Goal: Task Accomplishment & Management: Manage account settings

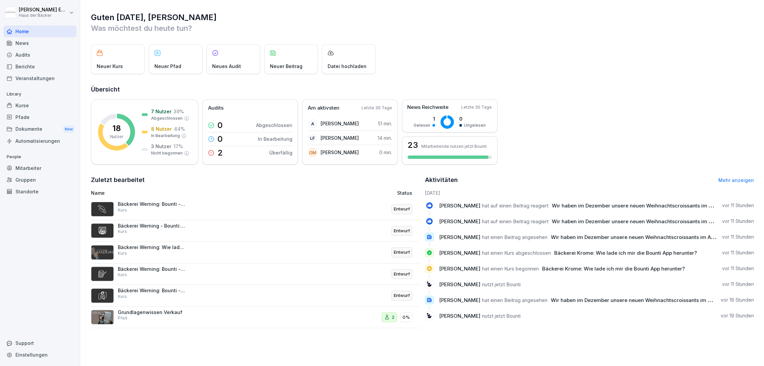
click at [30, 105] on div "Kurse" at bounding box center [39, 106] width 73 height 12
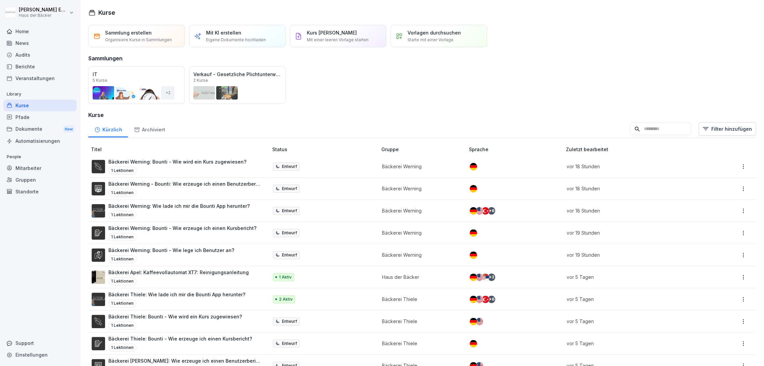
click at [39, 28] on div "Home" at bounding box center [39, 31] width 73 height 12
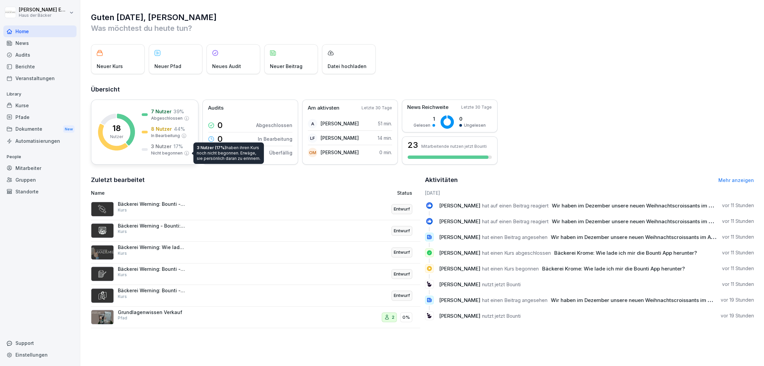
click at [164, 153] on p "Nicht begonnen" at bounding box center [167, 153] width 32 height 6
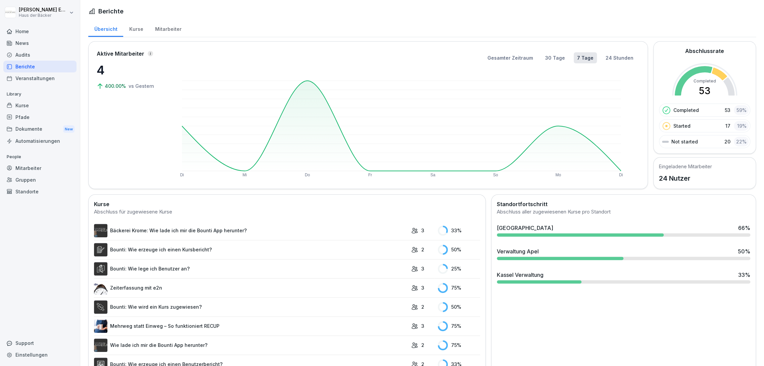
click at [164, 34] on div "Mitarbeiter" at bounding box center [168, 28] width 38 height 17
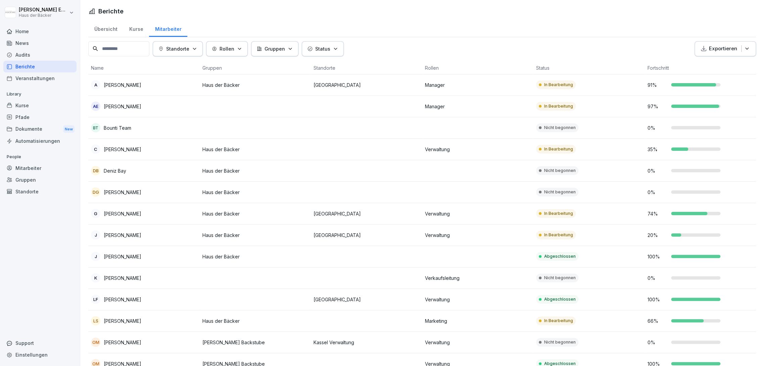
click at [21, 31] on div "Home" at bounding box center [39, 31] width 73 height 12
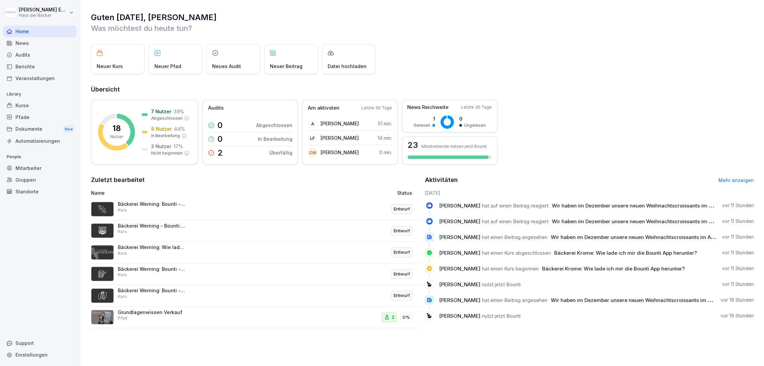
click at [42, 108] on div "Kurse" at bounding box center [39, 106] width 73 height 12
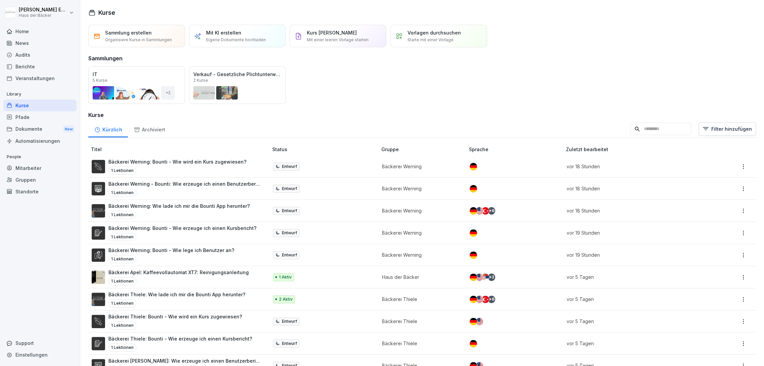
click at [46, 102] on div "Kurse" at bounding box center [39, 106] width 73 height 12
click at [54, 120] on div "Pfade" at bounding box center [39, 117] width 73 height 12
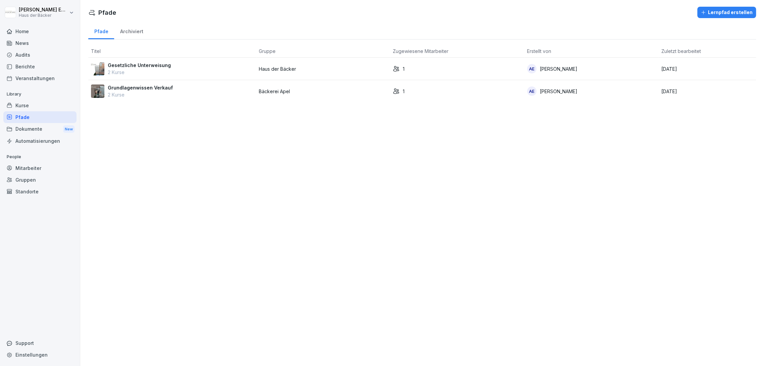
click at [51, 109] on div "Kurse" at bounding box center [39, 106] width 73 height 12
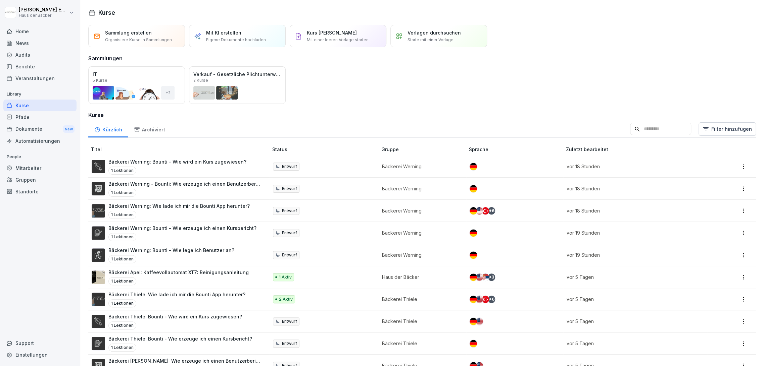
click at [206, 256] on div "1 Lektionen" at bounding box center [171, 259] width 126 height 8
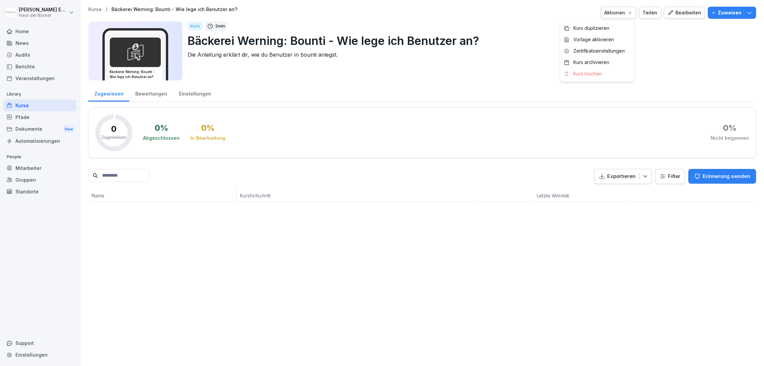
click at [621, 15] on div "Aktionen" at bounding box center [618, 12] width 28 height 7
click at [609, 28] on div "Kurs duplizieren" at bounding box center [597, 27] width 74 height 11
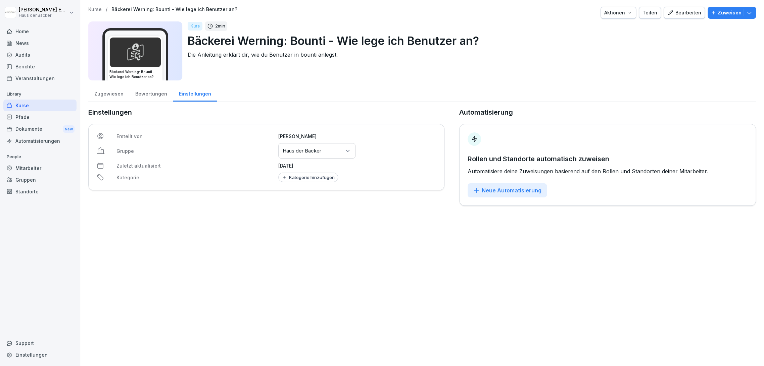
click at [329, 161] on div "Erstellt von Anna-Lea Ehlerding Gruppe Gruppen oder Standorte auswählen Haus de…" at bounding box center [266, 157] width 356 height 66
click at [330, 155] on div "Gruppen oder Standorte auswählen Haus der Bäcker" at bounding box center [316, 150] width 77 height 15
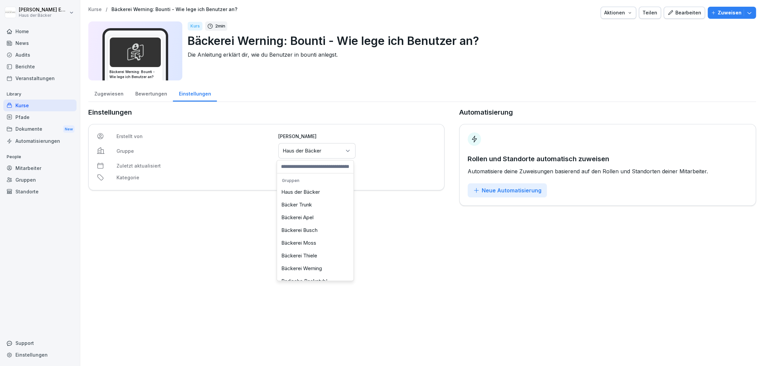
click at [323, 238] on div "Bäckerei Moss" at bounding box center [314, 243] width 73 height 13
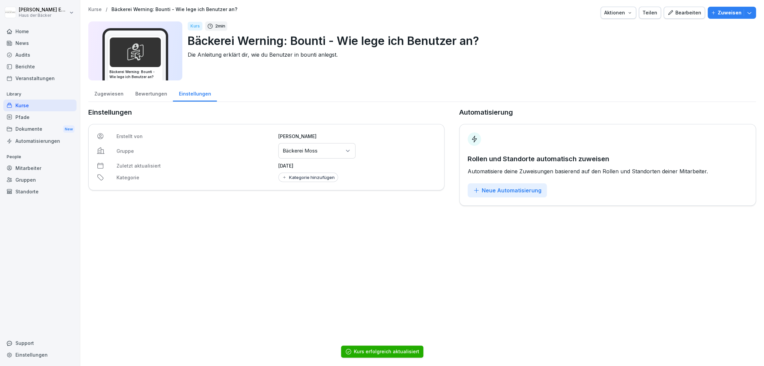
click at [682, 16] on div "Bearbeiten" at bounding box center [684, 12] width 34 height 7
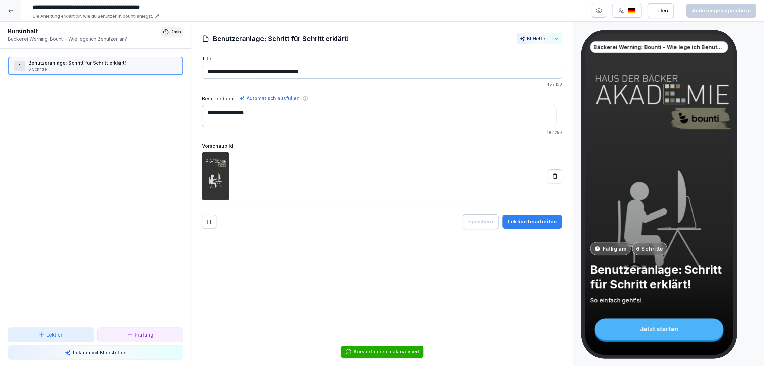
click at [72, 6] on input "**********" at bounding box center [130, 7] width 201 height 11
drag, startPoint x: 78, startPoint y: 8, endPoint x: 59, endPoint y: 8, distance: 18.8
click at [59, 8] on input "**********" at bounding box center [130, 7] width 201 height 11
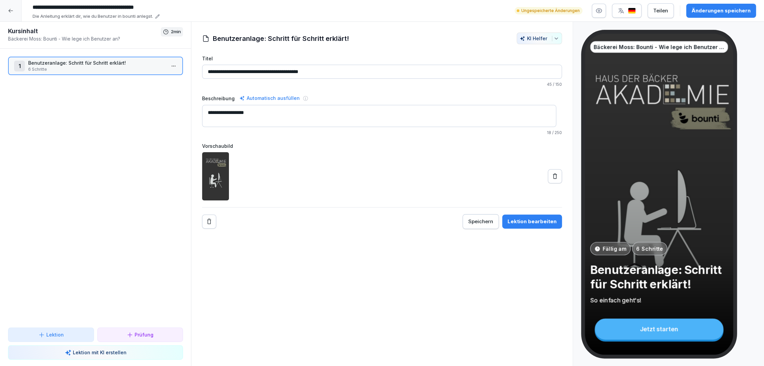
type input "**********"
click at [725, 15] on button "Änderungen speichern" at bounding box center [721, 11] width 70 height 14
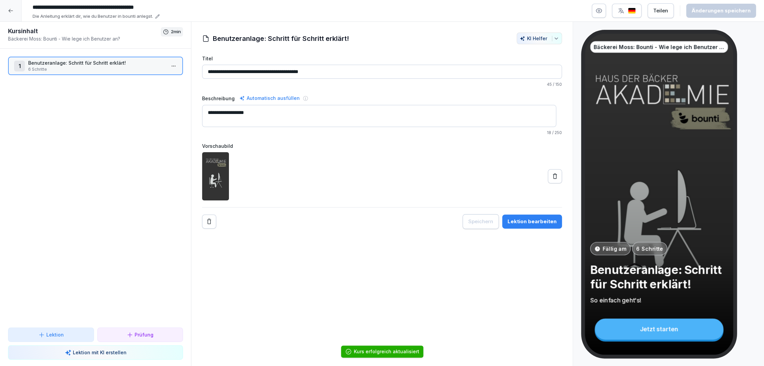
click at [8, 10] on icon at bounding box center [10, 10] width 5 height 5
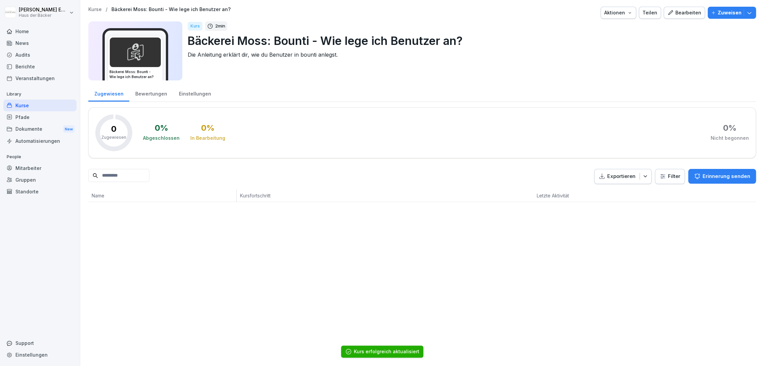
click at [204, 92] on div "Einstellungen" at bounding box center [195, 93] width 44 height 17
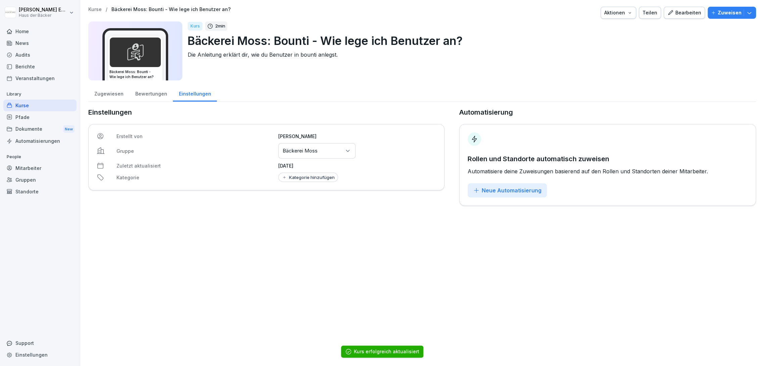
click at [46, 101] on div "Kurse" at bounding box center [39, 106] width 73 height 12
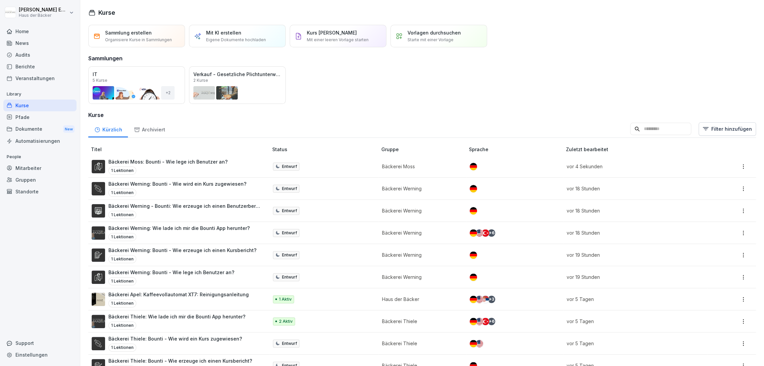
click at [182, 250] on p "Bäckerei Werning: Bounti - Wie erzeuge ich einen Kursbericht?" at bounding box center [182, 250] width 148 height 7
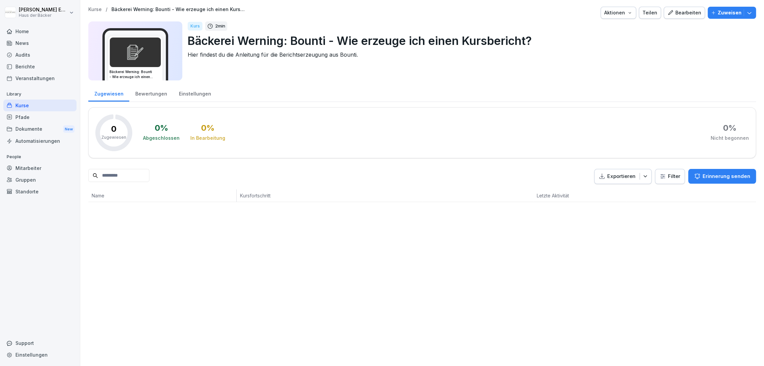
click at [627, 17] on button "Aktionen" at bounding box center [618, 13] width 36 height 12
click at [628, 27] on div "Kurs duplizieren" at bounding box center [597, 27] width 74 height 11
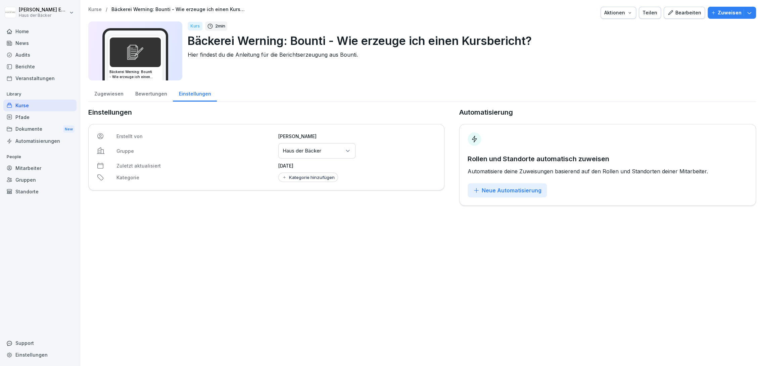
click at [341, 153] on div "Gruppen oder Standorte auswählen Haus der Bäcker" at bounding box center [316, 150] width 77 height 15
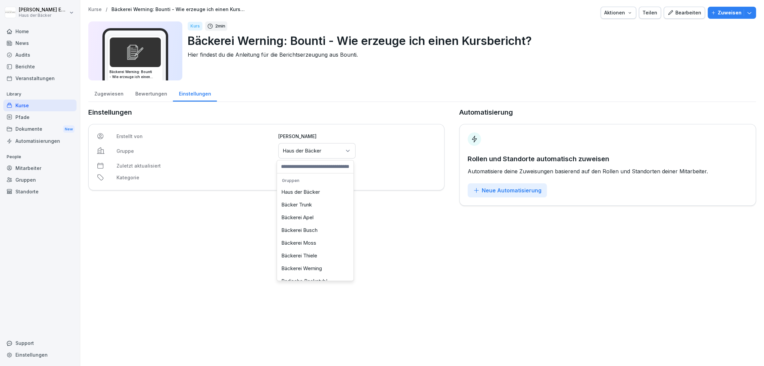
click at [318, 239] on div "Bäckerei Moss" at bounding box center [314, 243] width 73 height 13
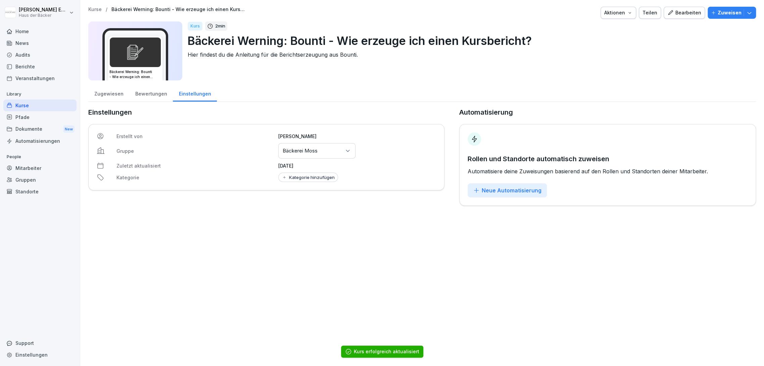
click at [688, 16] on button "Bearbeiten" at bounding box center [683, 13] width 41 height 12
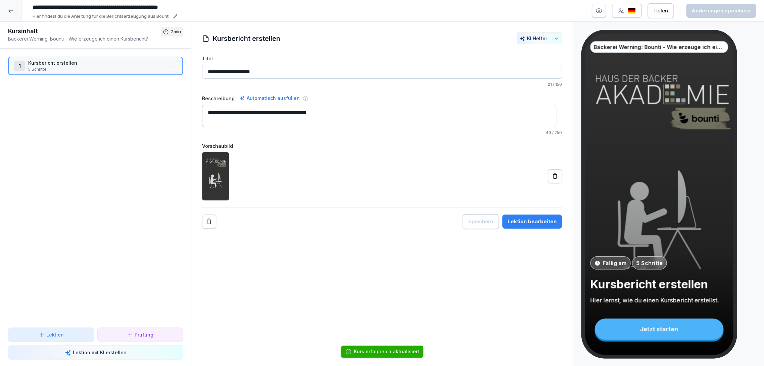
click at [52, 9] on input "**********" at bounding box center [130, 7] width 201 height 11
drag, startPoint x: 58, startPoint y: 6, endPoint x: 78, endPoint y: 7, distance: 19.5
click at [78, 7] on input "**********" at bounding box center [130, 7] width 201 height 11
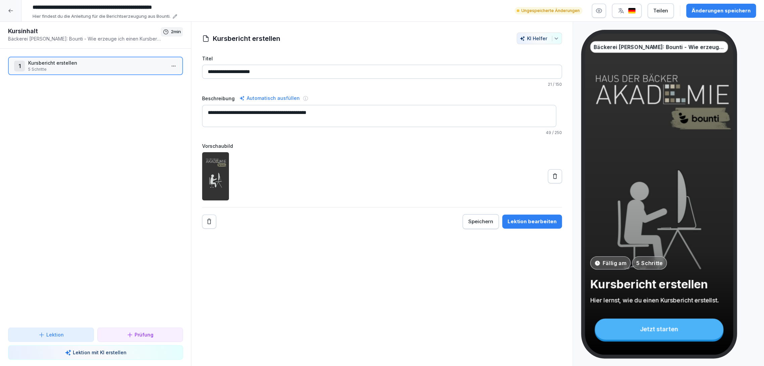
type input "**********"
click at [711, 12] on div "Änderungen speichern" at bounding box center [720, 10] width 59 height 7
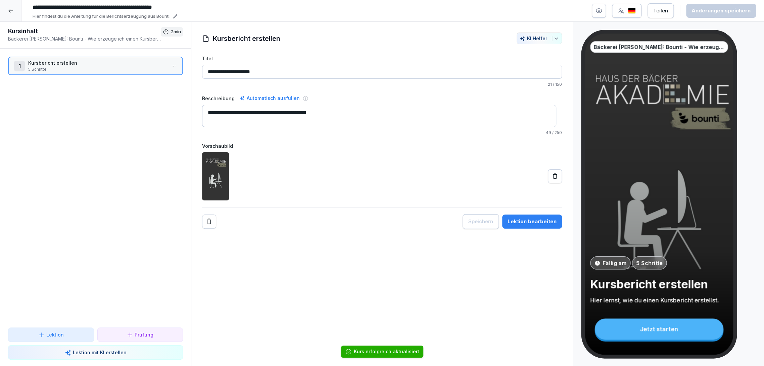
click at [15, 10] on div at bounding box center [10, 10] width 21 height 21
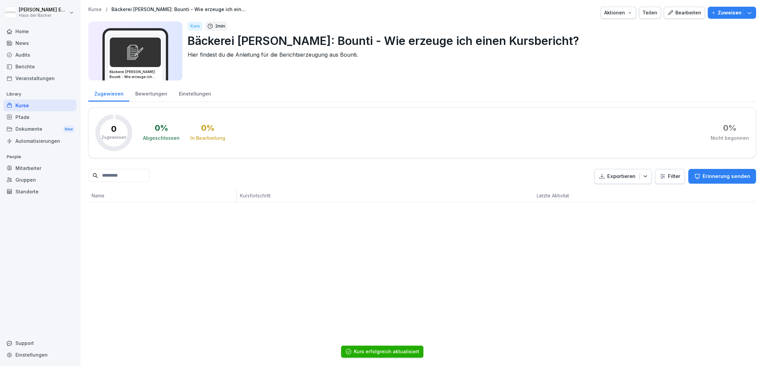
click at [57, 107] on div "Kurse" at bounding box center [39, 106] width 73 height 12
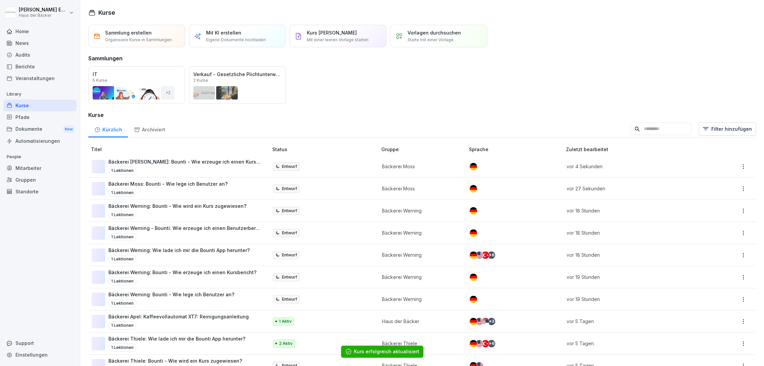
click at [57, 104] on div "Kurse" at bounding box center [39, 106] width 73 height 12
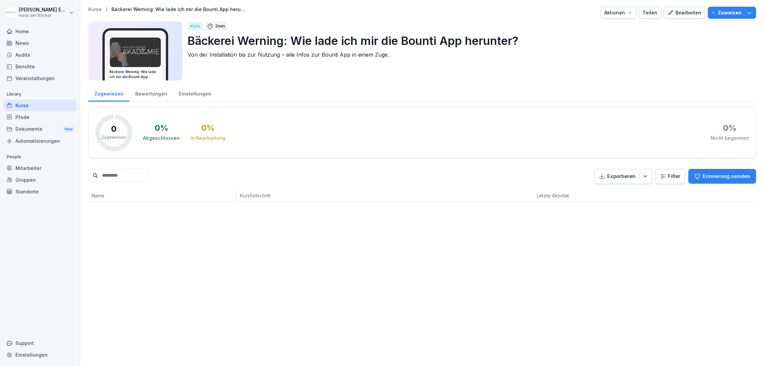
click at [682, 14] on div "Bearbeiten" at bounding box center [684, 12] width 34 height 7
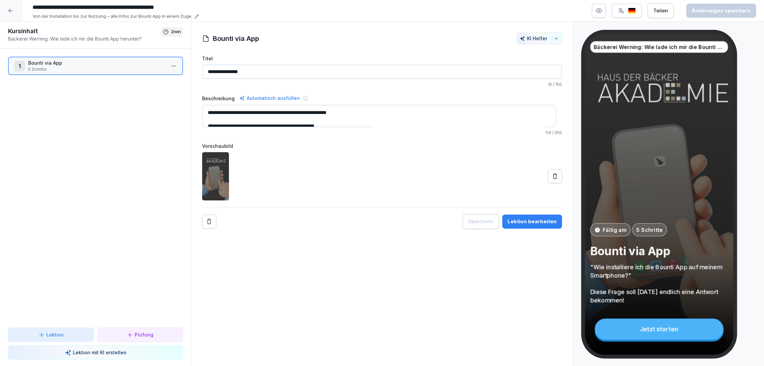
click at [172, 1] on div "**********" at bounding box center [382, 11] width 764 height 22
click at [166, 12] on input "**********" at bounding box center [130, 7] width 201 height 11
drag, startPoint x: 78, startPoint y: 8, endPoint x: 58, endPoint y: 10, distance: 20.3
click at [58, 10] on input "**********" at bounding box center [130, 7] width 201 height 11
type input "**********"
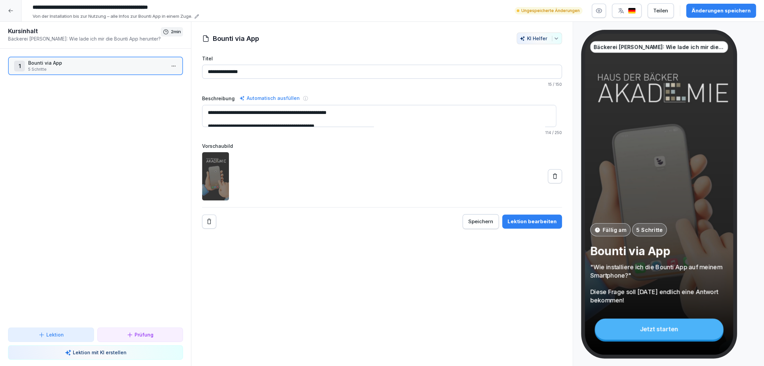
click at [728, 12] on div "Änderungen speichern" at bounding box center [720, 10] width 59 height 7
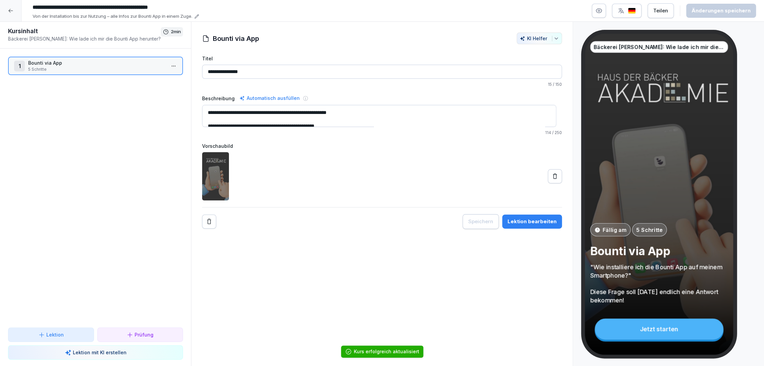
click at [12, 12] on icon at bounding box center [10, 10] width 5 height 5
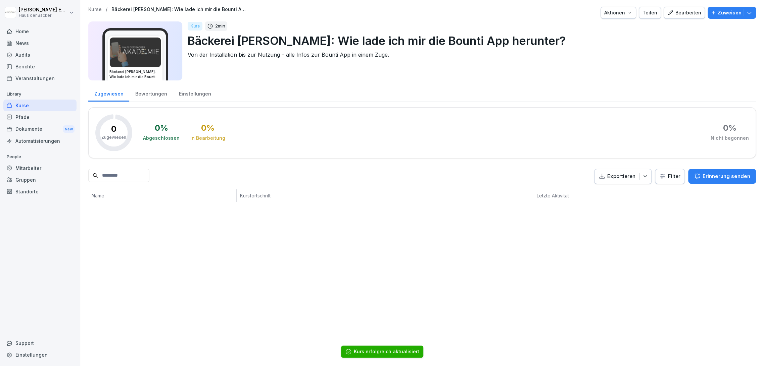
click at [203, 97] on div "Einstellungen" at bounding box center [195, 93] width 44 height 17
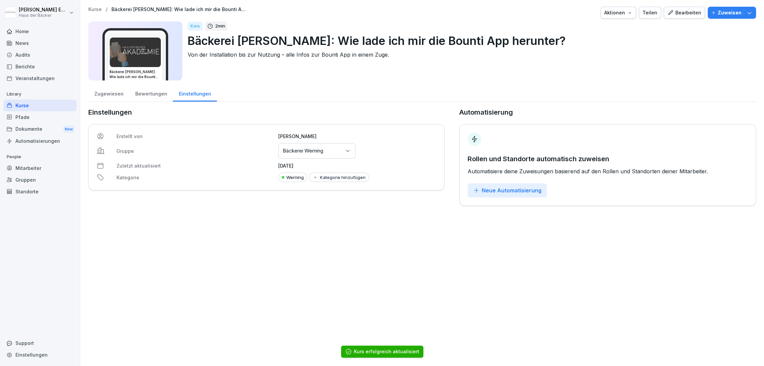
click at [290, 147] on div "Gruppen oder Standorte auswählen Bäckerei Werning" at bounding box center [316, 150] width 77 height 15
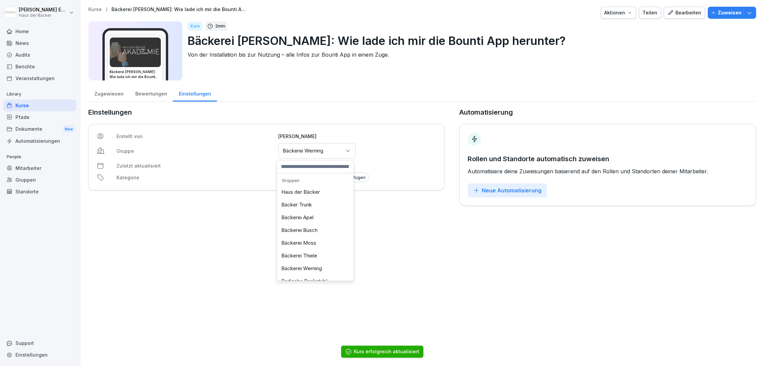
click at [308, 244] on div "Bäckerei Moss" at bounding box center [314, 243] width 73 height 13
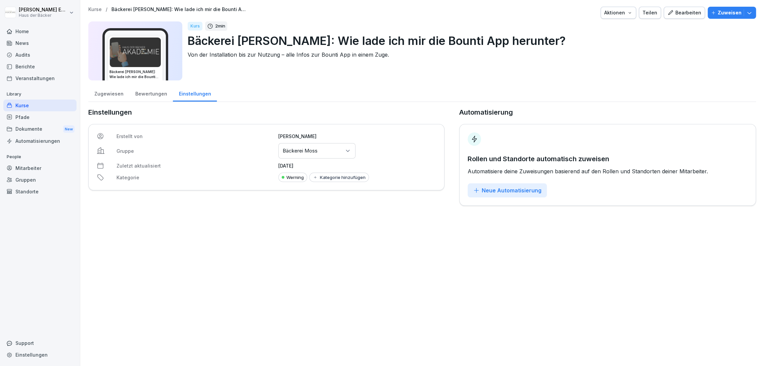
click at [67, 107] on div "Kurse" at bounding box center [39, 106] width 73 height 12
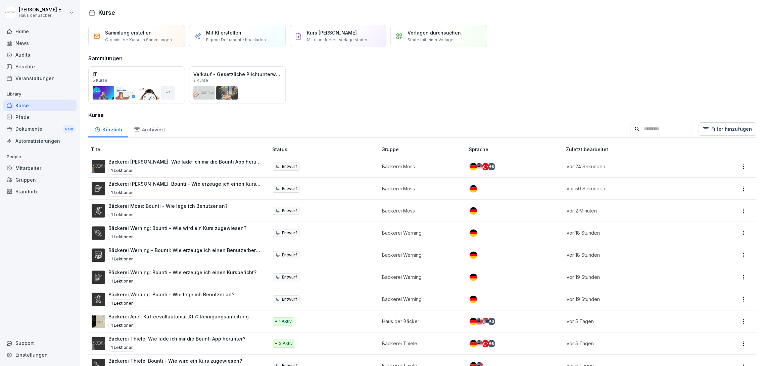
click at [173, 251] on p "Bäckerei Werning - Bounti: Wie erzeuge ich einen Benutzerbericht?" at bounding box center [184, 250] width 153 height 7
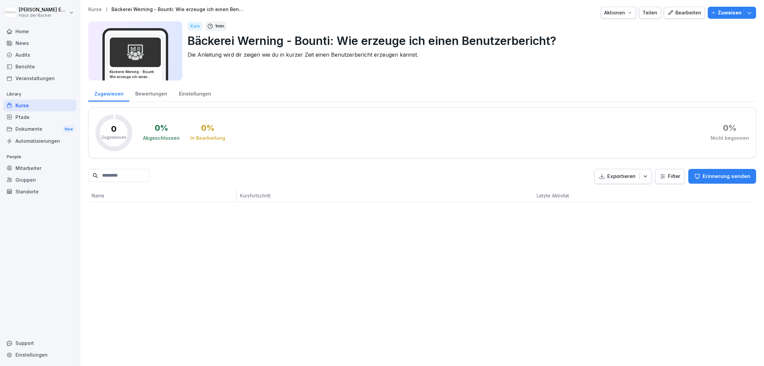
click at [620, 10] on div "Aktionen" at bounding box center [618, 12] width 28 height 7
click at [613, 32] on div "Kurs duplizieren" at bounding box center [597, 27] width 74 height 11
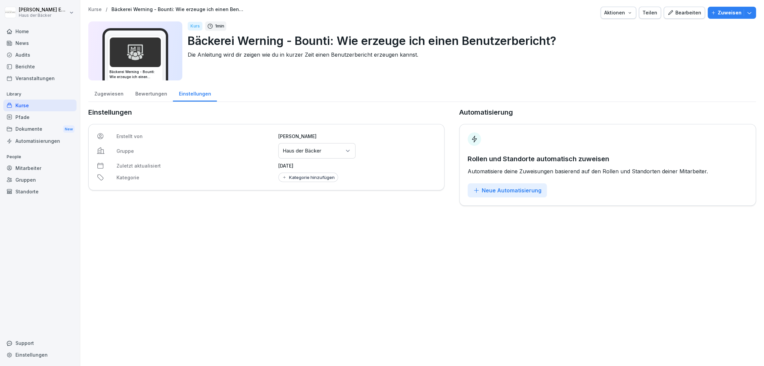
click at [320, 144] on div "Gruppen oder Standorte auswählen Haus der Bäcker" at bounding box center [316, 150] width 77 height 15
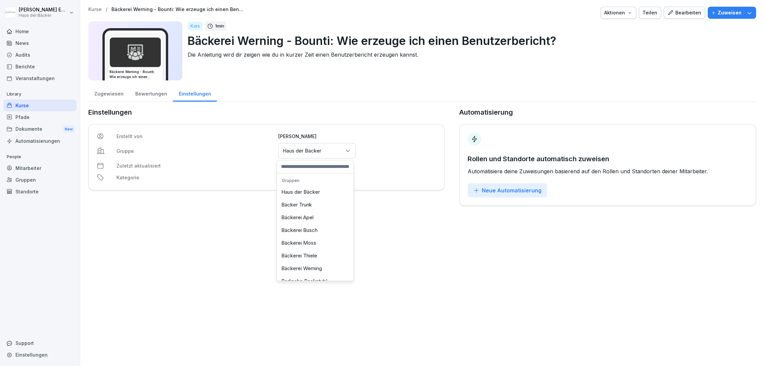
click at [309, 249] on div "Bäckerei Moss" at bounding box center [314, 243] width 73 height 13
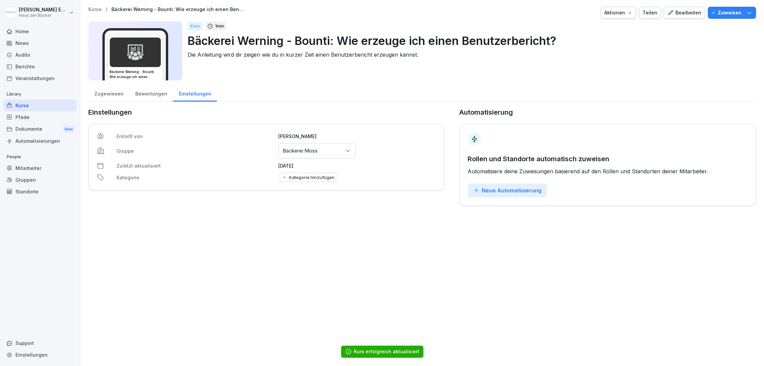
click at [678, 9] on div "Bearbeiten" at bounding box center [684, 12] width 34 height 7
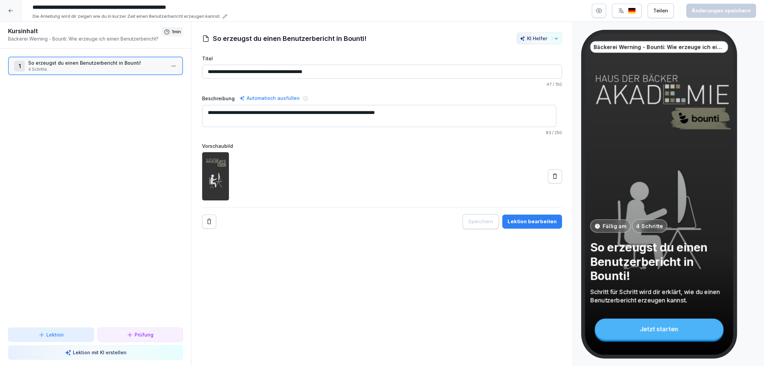
drag, startPoint x: 76, startPoint y: 8, endPoint x: 56, endPoint y: 10, distance: 19.6
click at [56, 10] on input "**********" at bounding box center [130, 7] width 201 height 11
type input "**********"
click at [711, 12] on div "Änderungen speichern" at bounding box center [720, 10] width 59 height 7
click at [3, 13] on div at bounding box center [10, 10] width 21 height 21
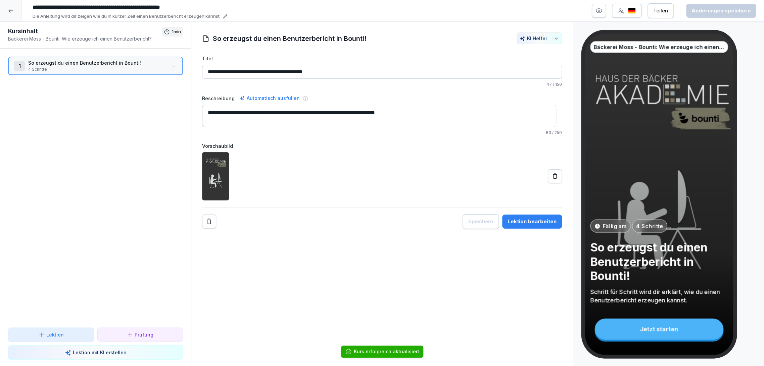
click at [13, 14] on html "**********" at bounding box center [382, 183] width 764 height 366
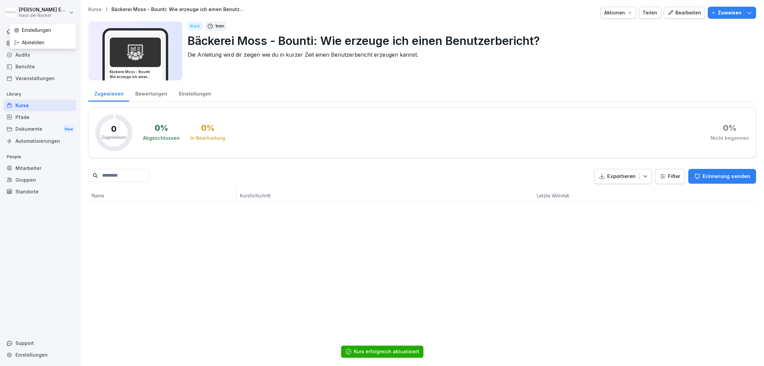
click at [70, 103] on html "Anna-Lea Ehlerding Haus der Bäcker Home News Audits Berichte Veranstaltungen Li…" at bounding box center [382, 183] width 764 height 366
click at [50, 105] on div "Kurse" at bounding box center [39, 106] width 73 height 12
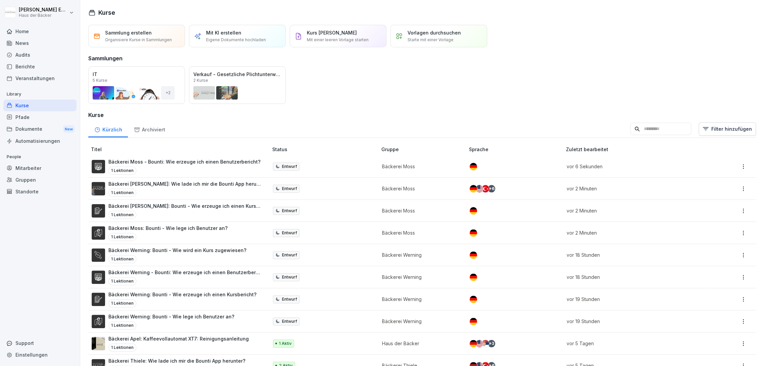
click at [173, 251] on p "Bäckerei Werning: Bounti - Wie wird ein Kurs zugewiesen?" at bounding box center [177, 250] width 138 height 7
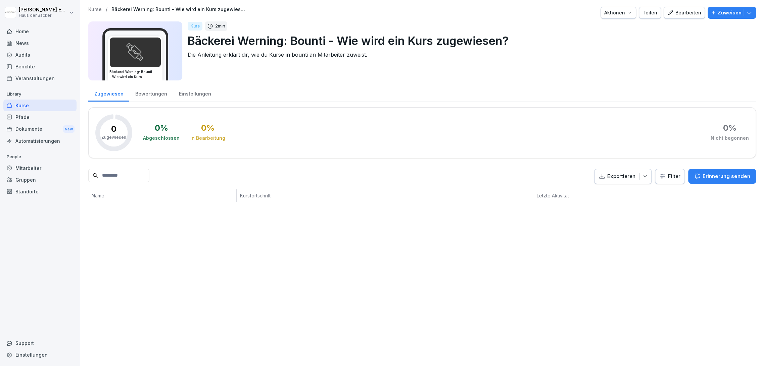
click at [680, 13] on div "Bearbeiten" at bounding box center [684, 12] width 34 height 7
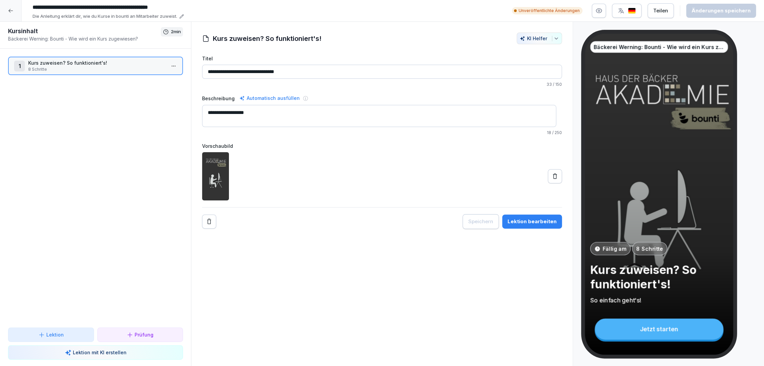
click at [12, 10] on icon at bounding box center [10, 10] width 5 height 5
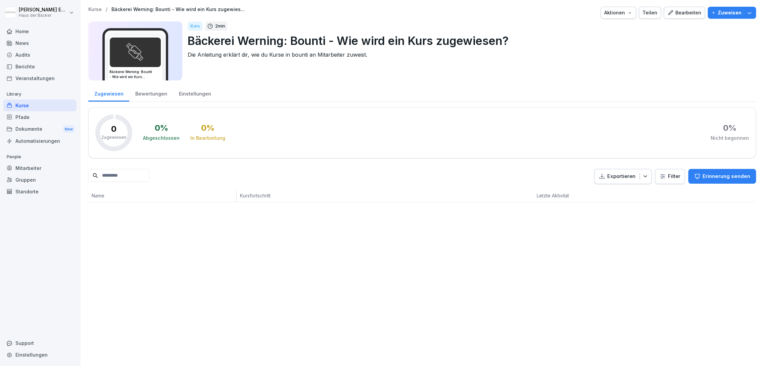
click at [604, 12] on div "Aktionen" at bounding box center [618, 12] width 28 height 7
click at [602, 32] on div "Kurs duplizieren" at bounding box center [597, 27] width 74 height 11
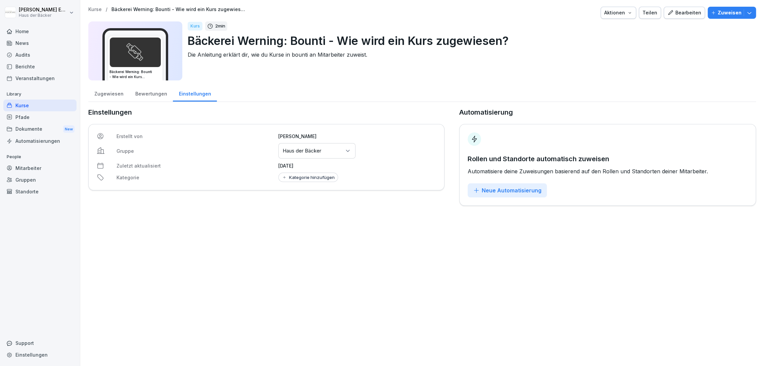
click at [670, 16] on button "Bearbeiten" at bounding box center [683, 13] width 41 height 12
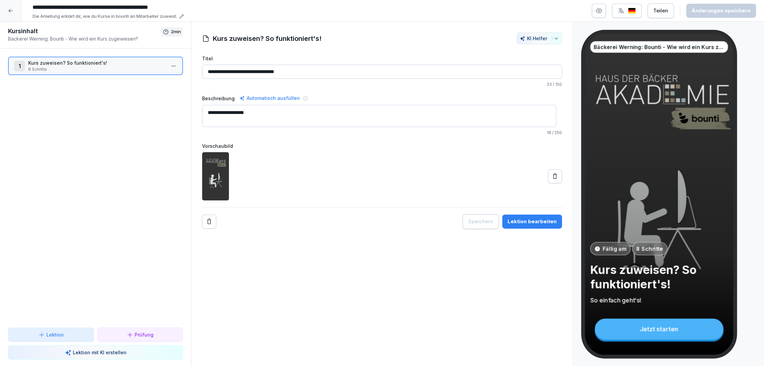
click at [97, 10] on input "**********" at bounding box center [130, 7] width 201 height 11
drag, startPoint x: 77, startPoint y: 8, endPoint x: 56, endPoint y: 12, distance: 21.3
click at [56, 12] on input "**********" at bounding box center [130, 7] width 201 height 11
type input "**********"
click at [711, 12] on div "Änderungen speichern" at bounding box center [720, 10] width 59 height 7
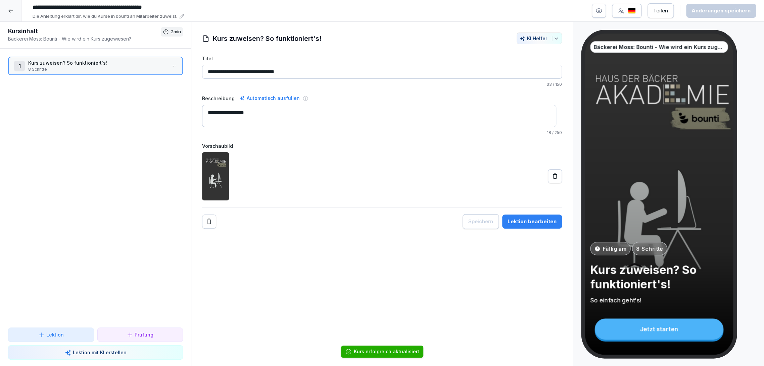
click at [3, 5] on div at bounding box center [10, 10] width 21 height 21
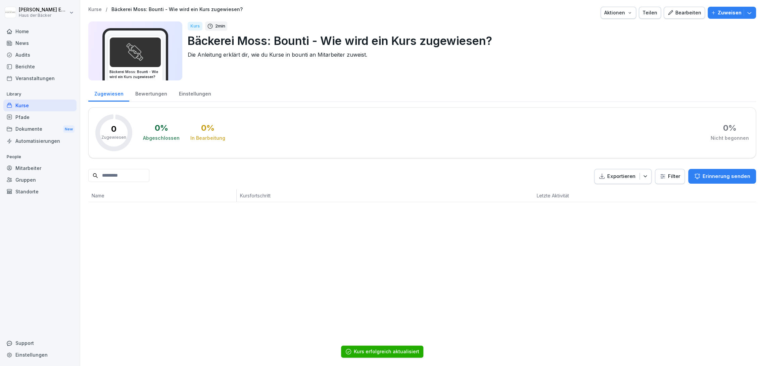
click at [48, 105] on div "Kurse" at bounding box center [39, 106] width 73 height 12
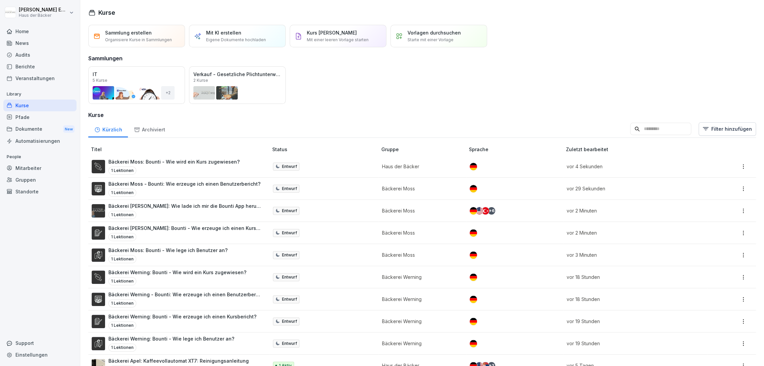
click at [217, 167] on div "1 Lektionen" at bounding box center [173, 171] width 131 height 8
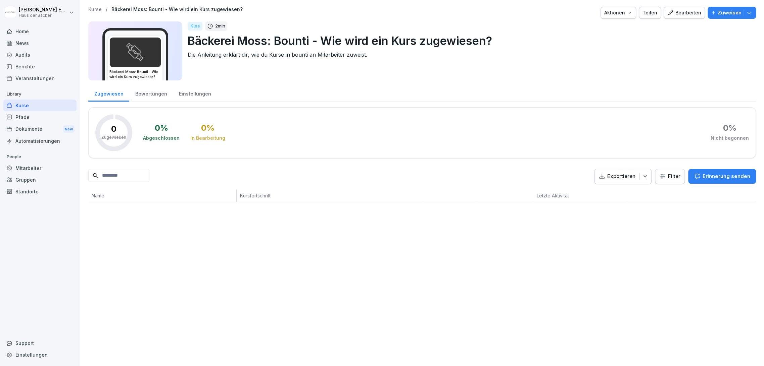
click at [161, 95] on div "Bewertungen" at bounding box center [151, 93] width 44 height 17
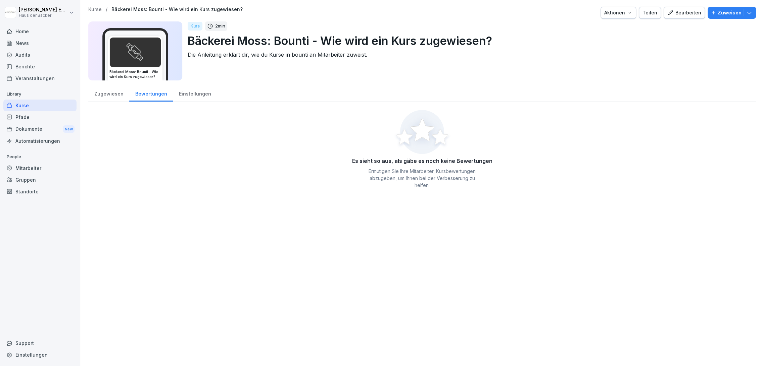
click at [186, 93] on div "Einstellungen" at bounding box center [195, 93] width 44 height 17
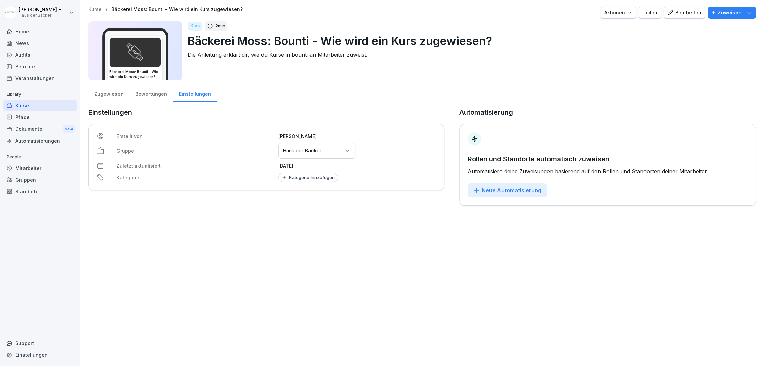
click at [286, 156] on div "Gruppen oder Standorte auswählen Haus der Bäcker" at bounding box center [316, 150] width 77 height 15
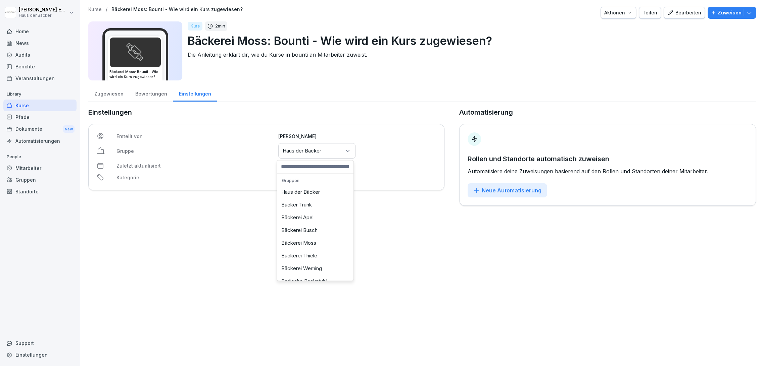
click at [295, 245] on div "Bäckerei Moss" at bounding box center [314, 243] width 73 height 13
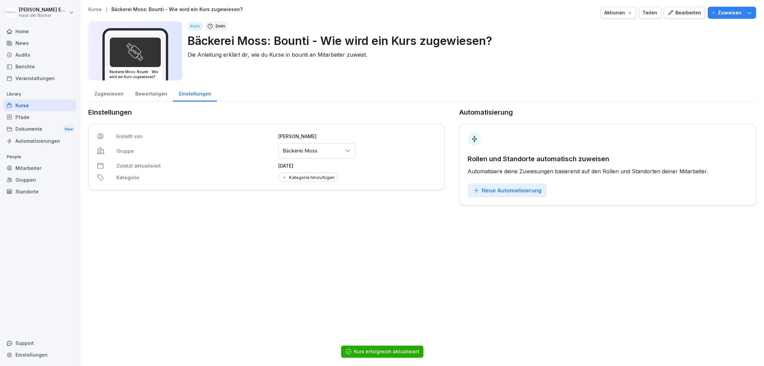
click at [49, 96] on p "Library" at bounding box center [39, 94] width 73 height 11
click at [49, 101] on div "Kurse" at bounding box center [39, 106] width 73 height 12
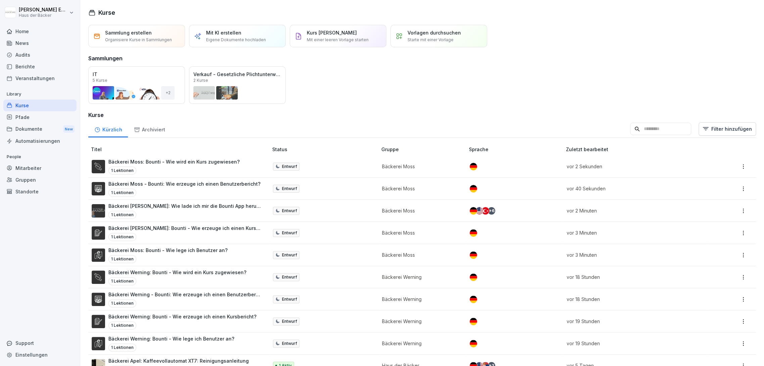
click at [42, 166] on div "Mitarbeiter" at bounding box center [39, 168] width 73 height 12
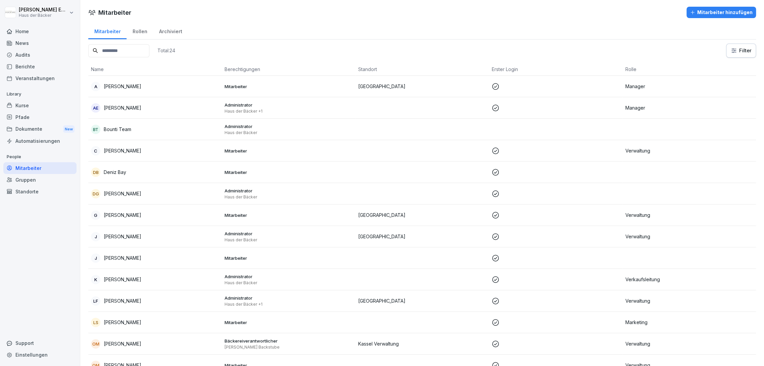
click at [40, 186] on div "Standorte" at bounding box center [39, 192] width 73 height 12
click at [40, 197] on div "Standorte" at bounding box center [39, 192] width 73 height 12
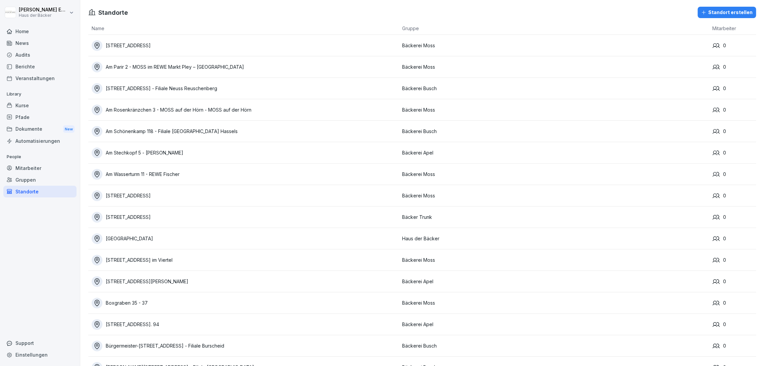
click at [40, 181] on div "Gruppen" at bounding box center [39, 180] width 73 height 12
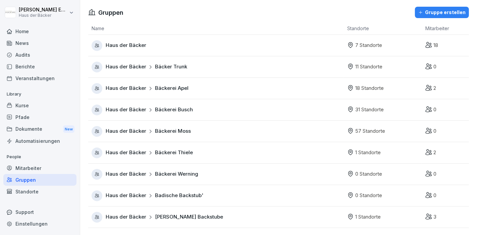
click at [40, 109] on div "Kurse" at bounding box center [39, 106] width 73 height 12
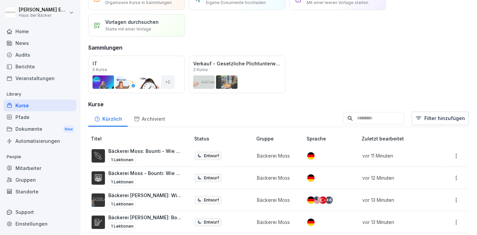
click at [55, 168] on div "Mitarbeiter" at bounding box center [39, 168] width 73 height 12
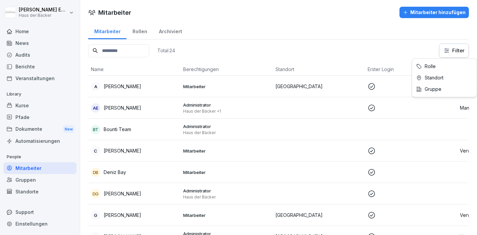
click at [442, 47] on html "[PERSON_NAME] Haus der Bäcker Home News Audits Berichte Veranstaltungen Library…" at bounding box center [238, 117] width 477 height 235
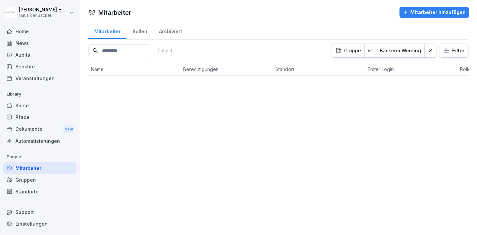
click at [425, 50] on div at bounding box center [430, 50] width 11 height 13
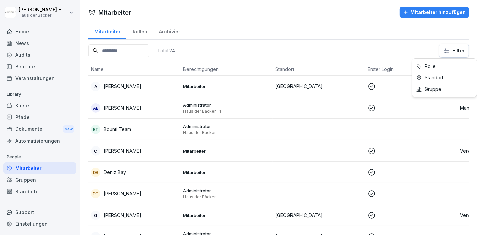
click at [462, 50] on html "[PERSON_NAME] Haus der Bäcker Home News Audits Berichte Veranstaltungen Library…" at bounding box center [238, 117] width 477 height 235
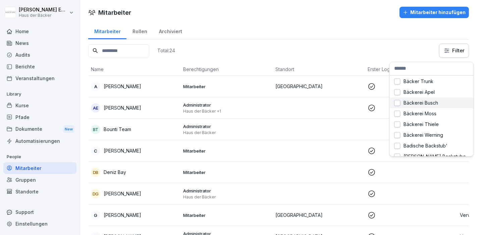
scroll to position [16, 0]
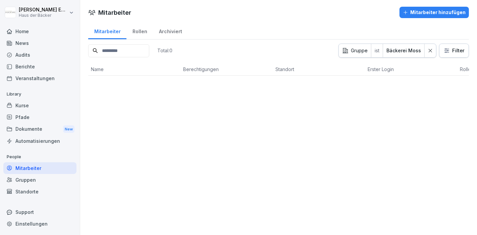
click at [428, 51] on icon at bounding box center [430, 50] width 5 height 5
